Goal: Task Accomplishment & Management: Use online tool/utility

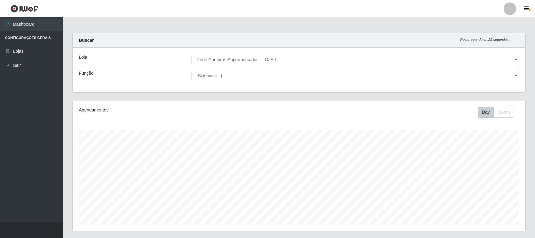
select select "158"
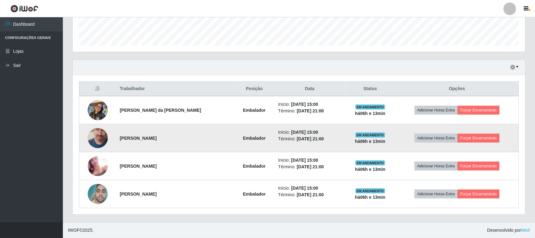
scroll to position [131, 452]
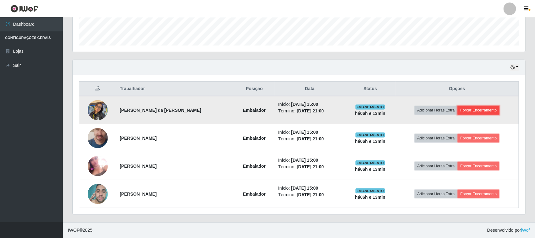
click at [475, 107] on button "Forçar Encerramento" at bounding box center [478, 110] width 42 height 9
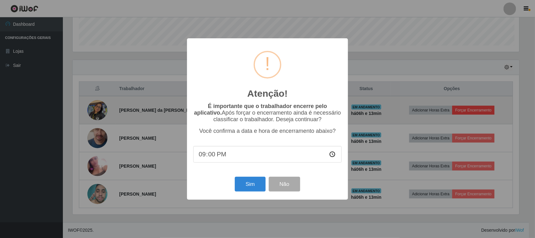
scroll to position [131, 448]
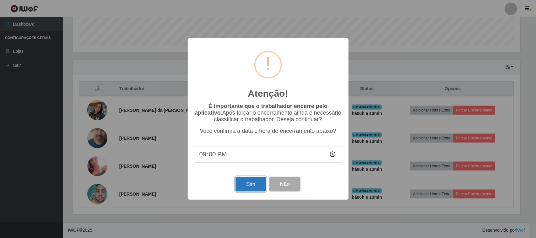
click at [249, 190] on button "Sim" at bounding box center [251, 184] width 30 height 15
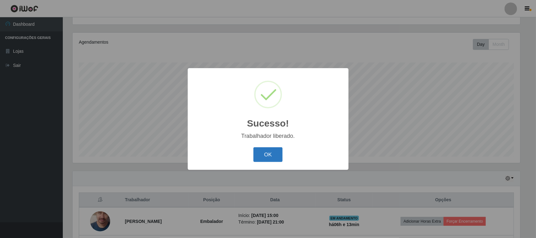
click at [269, 156] on button "OK" at bounding box center [268, 154] width 29 height 15
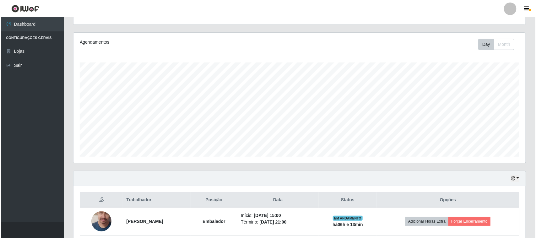
scroll to position [152, 0]
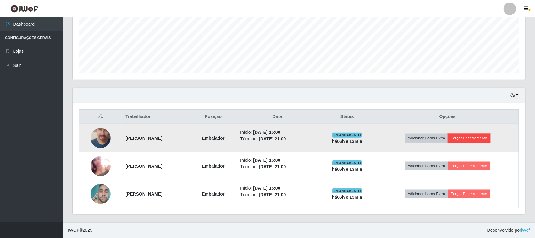
click at [487, 137] on button "Forçar Encerramento" at bounding box center [469, 138] width 42 height 9
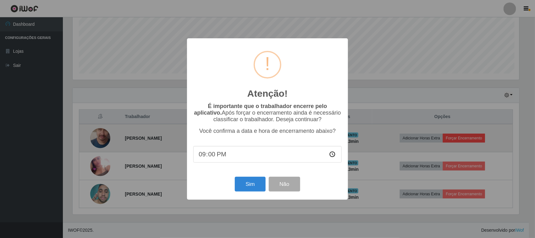
scroll to position [131, 448]
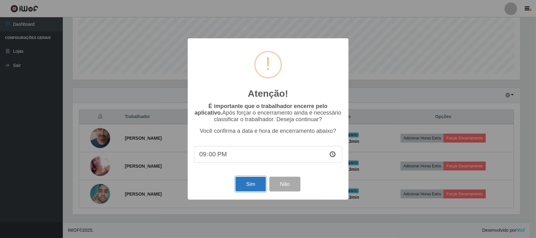
click at [256, 183] on button "Sim" at bounding box center [251, 184] width 30 height 15
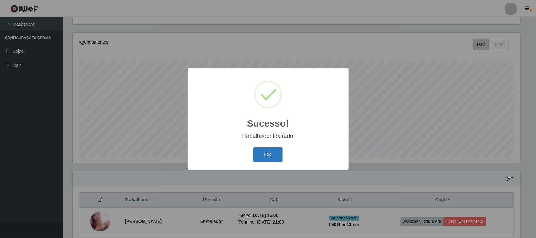
click at [269, 155] on button "OK" at bounding box center [268, 154] width 29 height 15
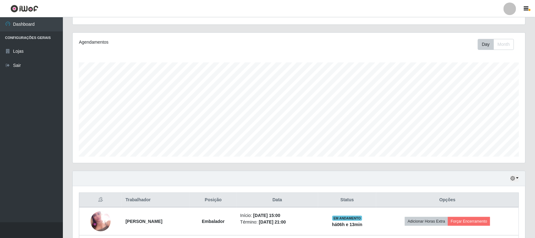
scroll to position [123, 0]
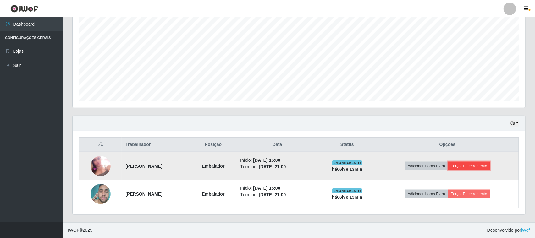
click at [483, 167] on button "Forçar Encerramento" at bounding box center [469, 166] width 42 height 9
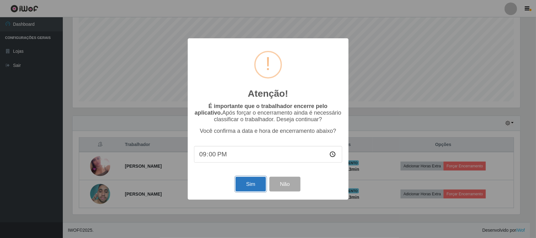
click at [247, 188] on button "Sim" at bounding box center [251, 184] width 30 height 15
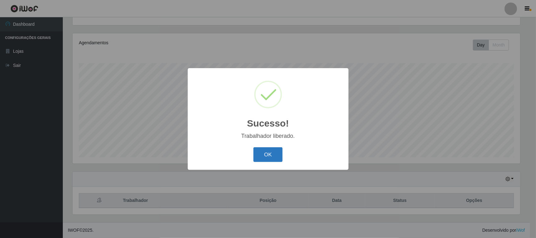
click at [277, 153] on button "OK" at bounding box center [268, 154] width 29 height 15
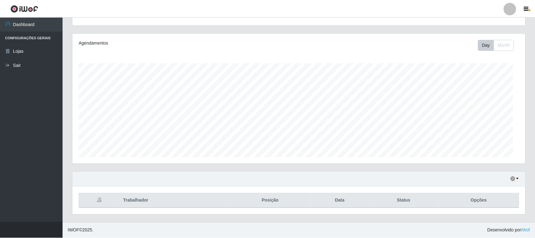
scroll to position [0, 0]
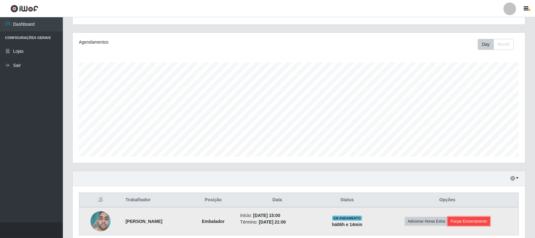
click at [482, 218] on button "Forçar Encerramento" at bounding box center [469, 221] width 42 height 9
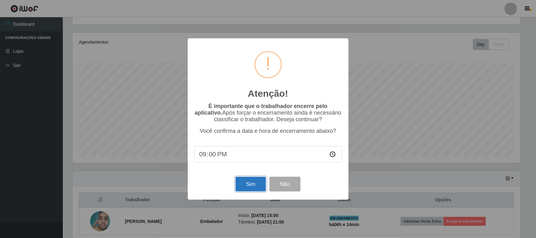
click at [252, 184] on button "Sim" at bounding box center [251, 184] width 30 height 15
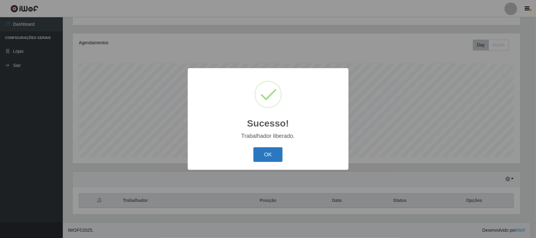
click at [282, 154] on button "OK" at bounding box center [268, 154] width 29 height 15
